Goal: Download file/media

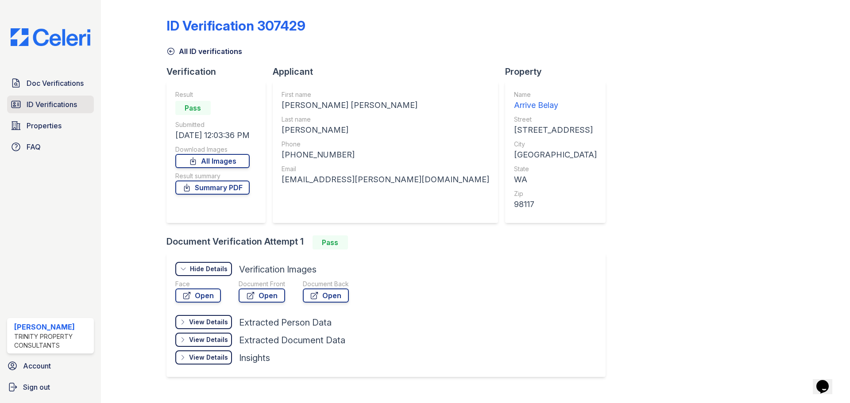
click at [39, 105] on span "ID Verifications" at bounding box center [52, 104] width 50 height 11
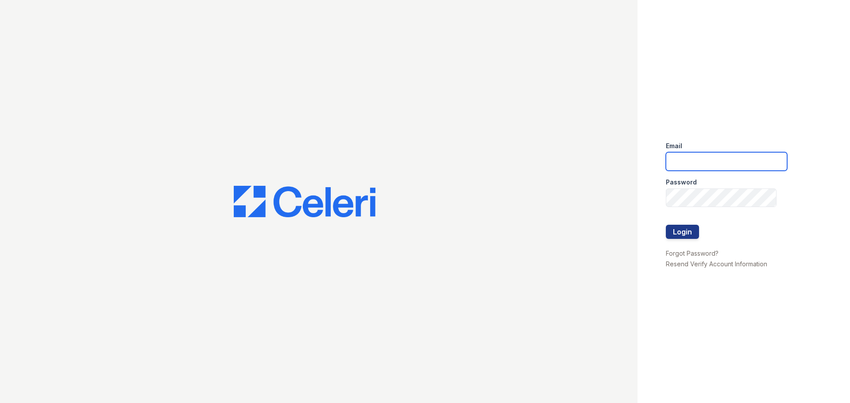
click at [726, 159] on input "email" at bounding box center [726, 161] width 121 height 19
type input "cferguson@trinity-pm.com"
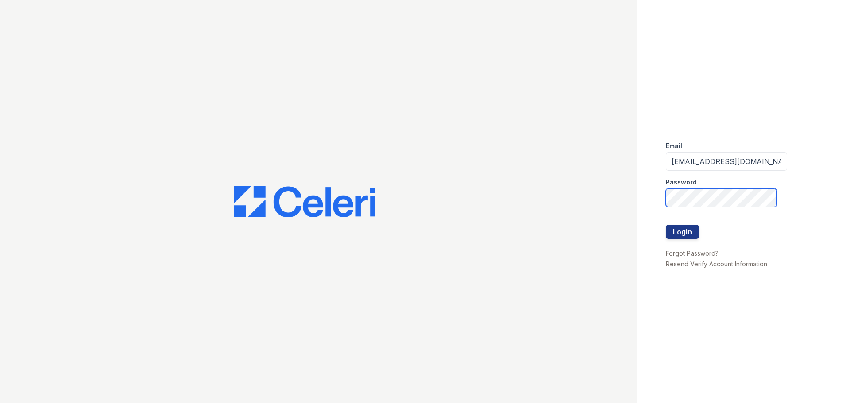
click at [666, 225] on button "Login" at bounding box center [682, 232] width 33 height 14
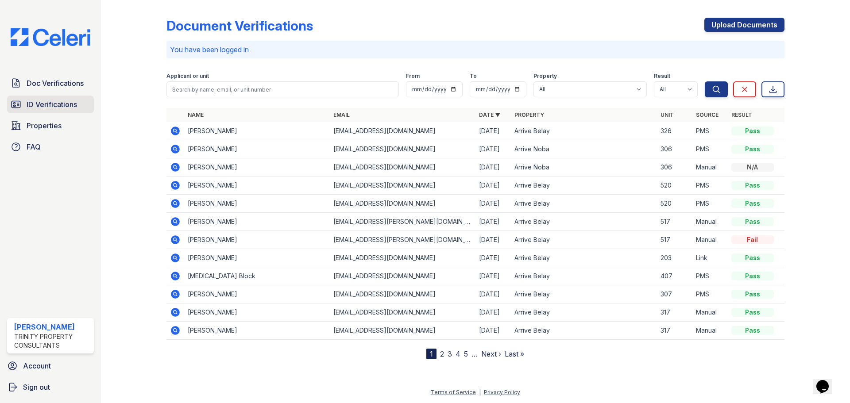
click at [70, 98] on link "ID Verifications" at bounding box center [50, 105] width 87 height 18
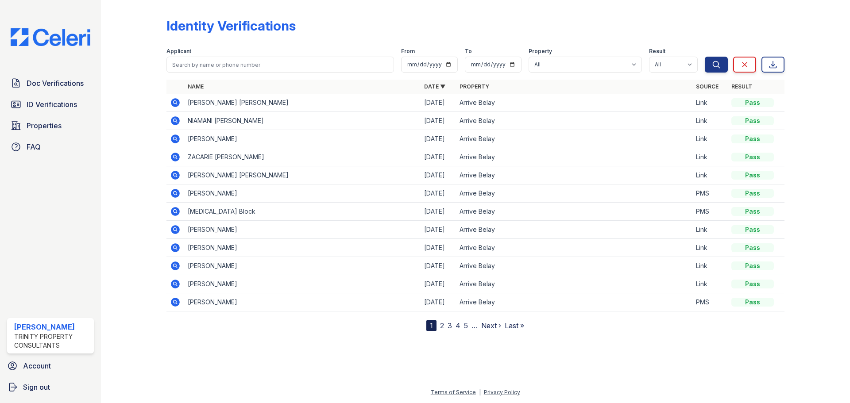
click at [170, 101] on icon at bounding box center [175, 102] width 11 height 11
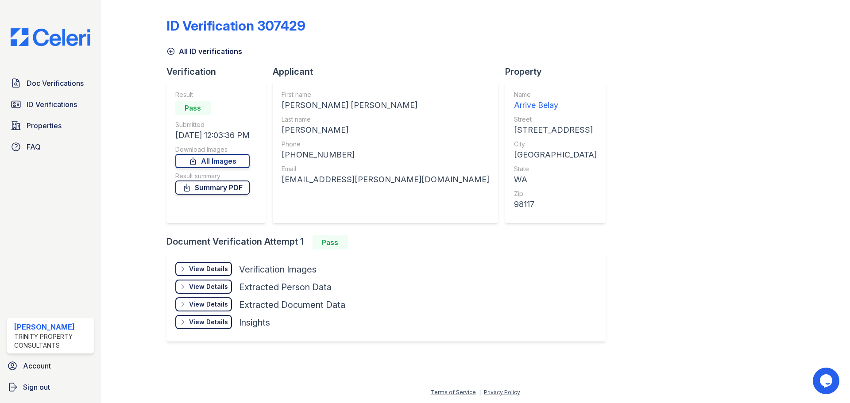
click at [223, 182] on link "Summary PDF" at bounding box center [212, 188] width 74 height 14
click at [33, 103] on span "ID Verifications" at bounding box center [52, 104] width 50 height 11
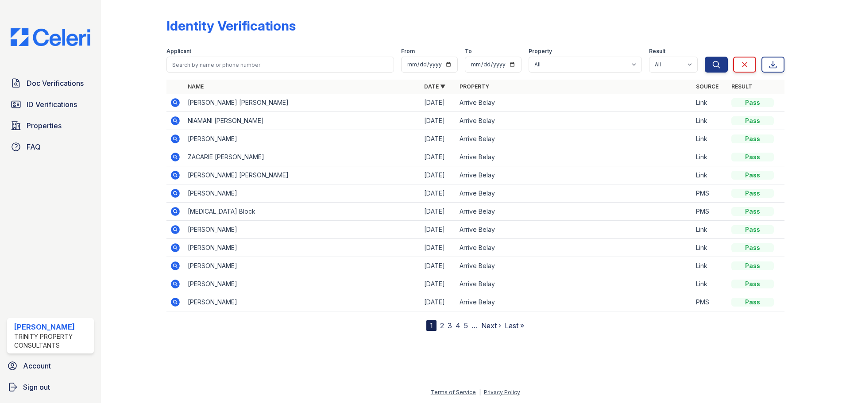
click at [177, 135] on icon at bounding box center [175, 139] width 11 height 11
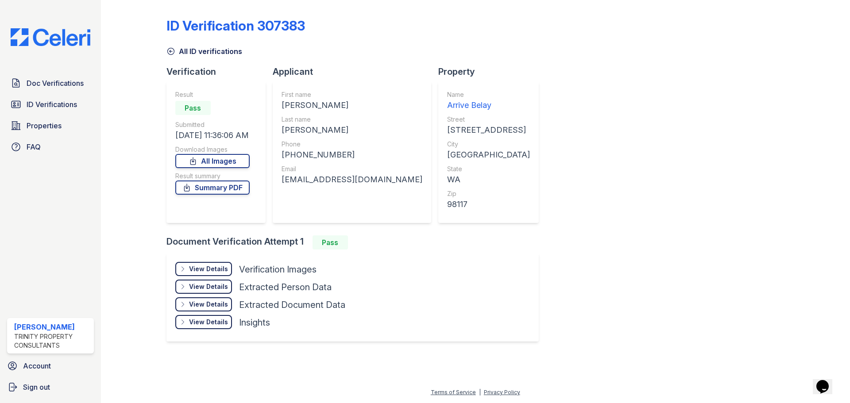
click at [203, 266] on div "View Details" at bounding box center [208, 269] width 39 height 9
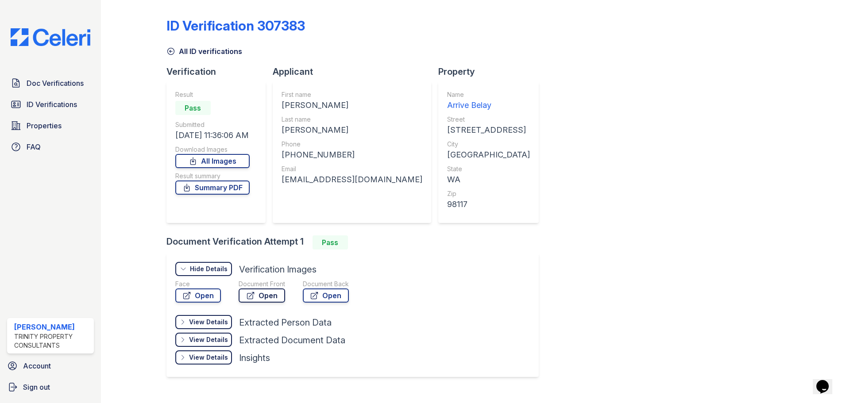
click at [267, 293] on link "Open" at bounding box center [262, 296] width 46 height 14
click at [216, 192] on link "Summary PDF" at bounding box center [212, 188] width 74 height 14
click at [56, 108] on span "ID Verifications" at bounding box center [52, 104] width 50 height 11
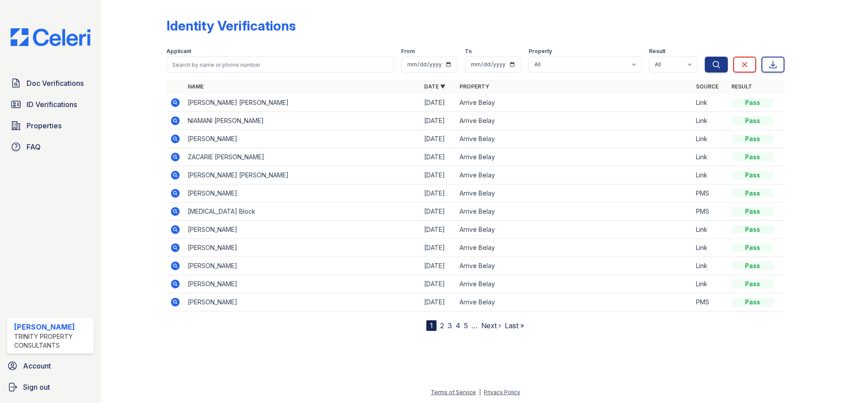
click at [181, 117] on td at bounding box center [175, 121] width 18 height 18
click at [177, 119] on icon at bounding box center [175, 120] width 9 height 9
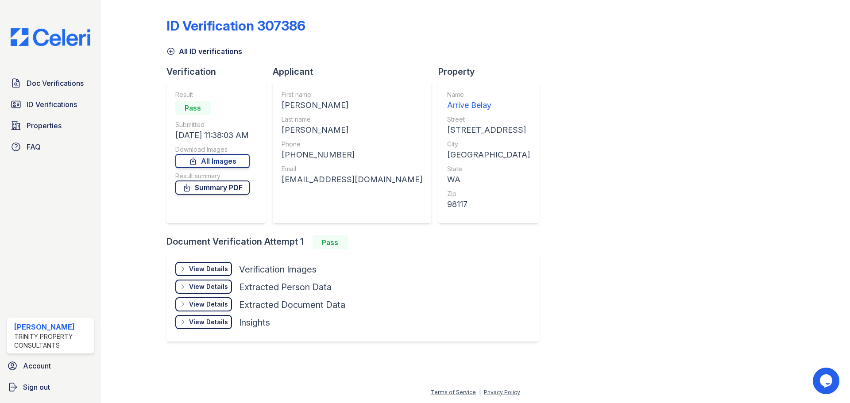
click at [216, 187] on link "Summary PDF" at bounding box center [212, 188] width 74 height 14
